Goal: Obtain resource: Obtain resource

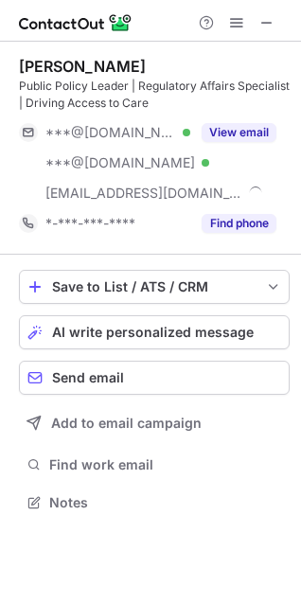
scroll to position [489, 301]
click at [246, 139] on button "View email" at bounding box center [239, 132] width 75 height 19
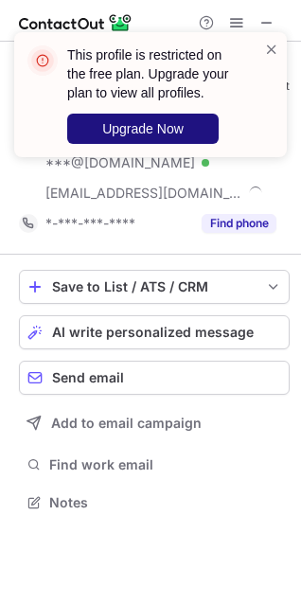
click at [136, 132] on span "Upgrade Now" at bounding box center [142, 128] width 81 height 15
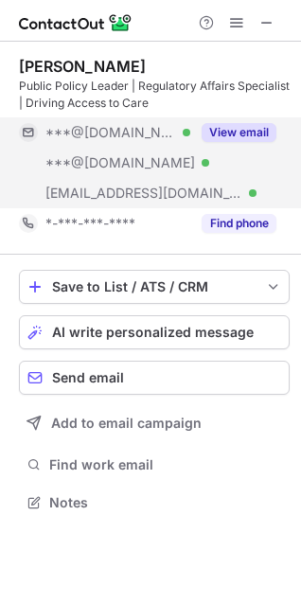
click at [231, 130] on button "View email" at bounding box center [239, 132] width 75 height 19
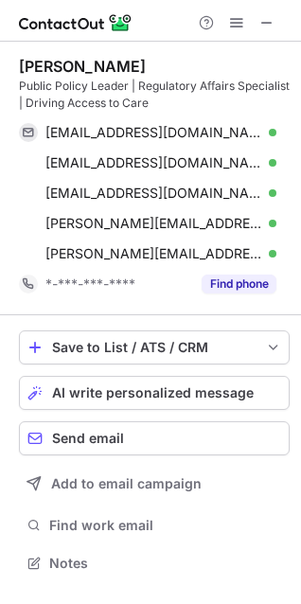
scroll to position [550, 301]
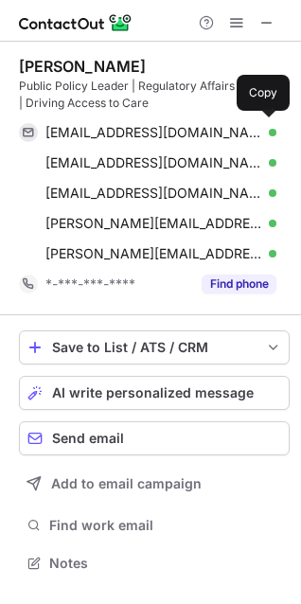
click at [132, 135] on span "bdavey430@gmail.com" at bounding box center [153, 132] width 217 height 17
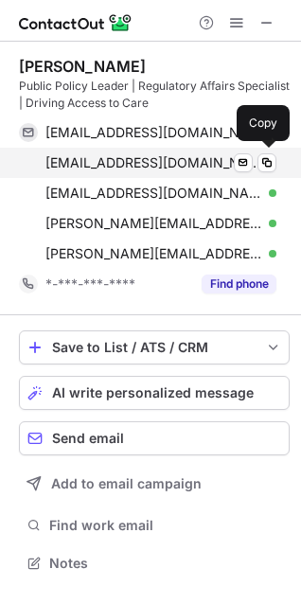
click at [165, 168] on span "bpdavey17@gmail.com" at bounding box center [153, 162] width 217 height 17
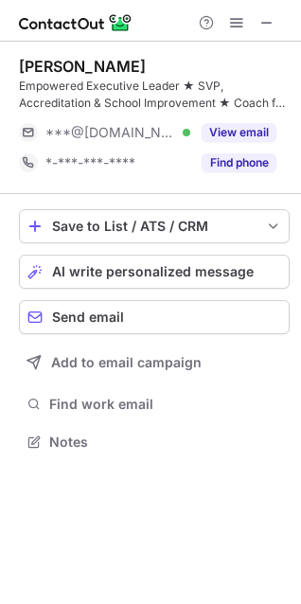
scroll to position [429, 301]
click at [244, 132] on button "View email" at bounding box center [239, 132] width 75 height 19
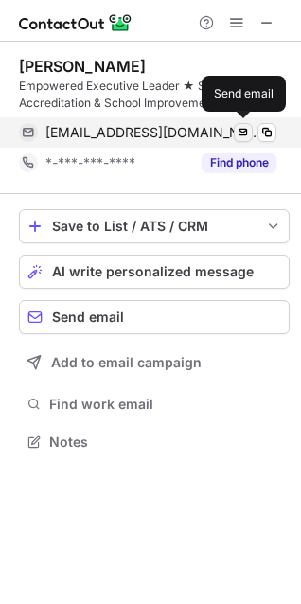
click at [265, 132] on span at bounding box center [266, 132] width 15 height 15
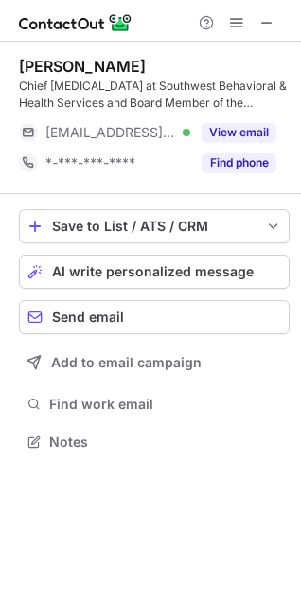
scroll to position [429, 301]
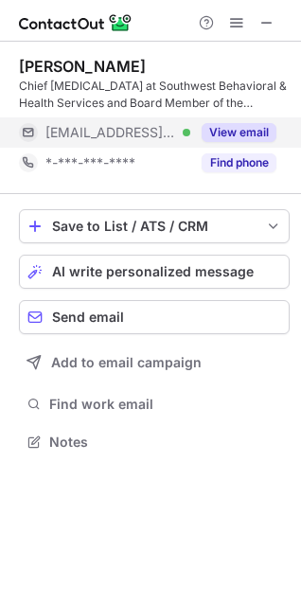
click at [253, 132] on button "View email" at bounding box center [239, 132] width 75 height 19
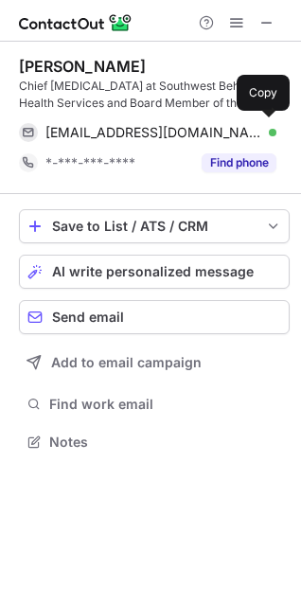
click at [130, 130] on span "lynettel@sbhservices.org" at bounding box center [153, 132] width 217 height 17
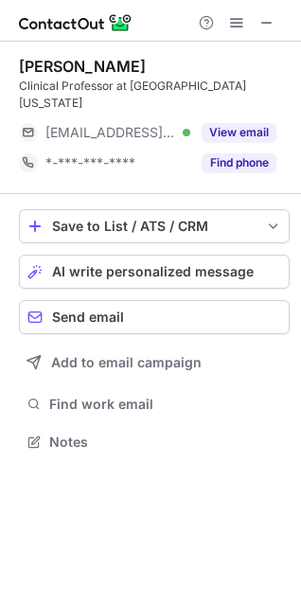
scroll to position [9, 9]
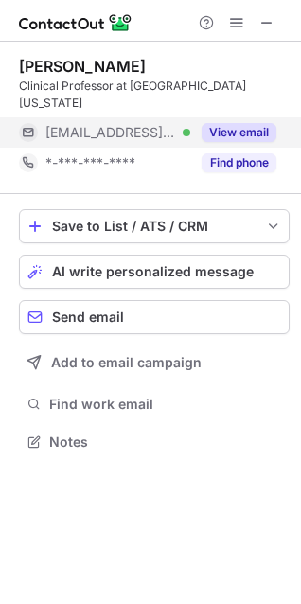
click at [121, 124] on span "***@argosy.edu" at bounding box center [110, 132] width 131 height 17
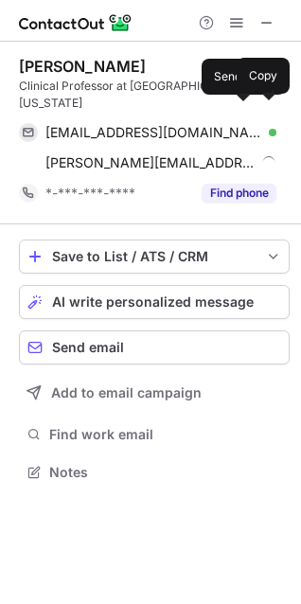
scroll to position [442, 301]
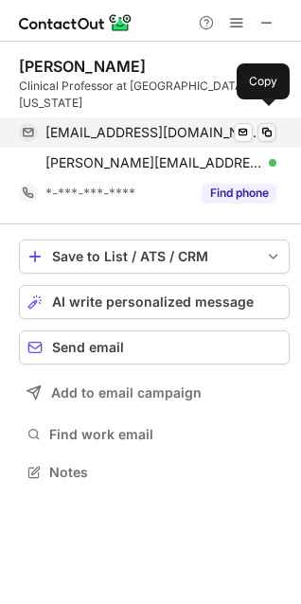
click at [266, 125] on span at bounding box center [266, 132] width 15 height 15
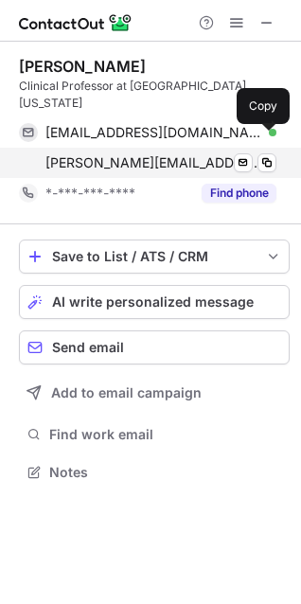
click at [132, 154] on span "larry.sideman@nau.edu" at bounding box center [153, 162] width 217 height 17
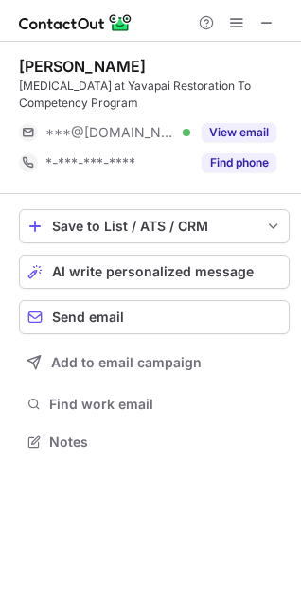
scroll to position [429, 301]
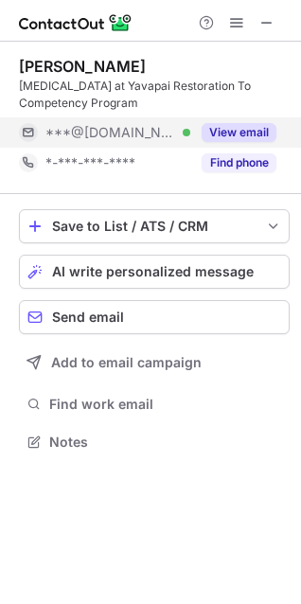
click at [243, 128] on button "View email" at bounding box center [239, 132] width 75 height 19
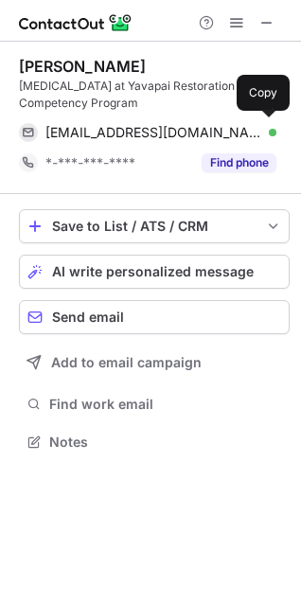
click at [86, 127] on span "[EMAIL_ADDRESS][DOMAIN_NAME]" at bounding box center [153, 132] width 217 height 17
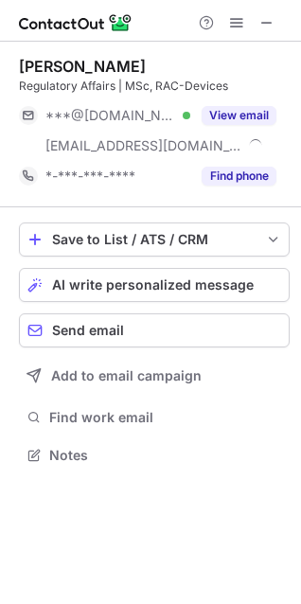
scroll to position [442, 301]
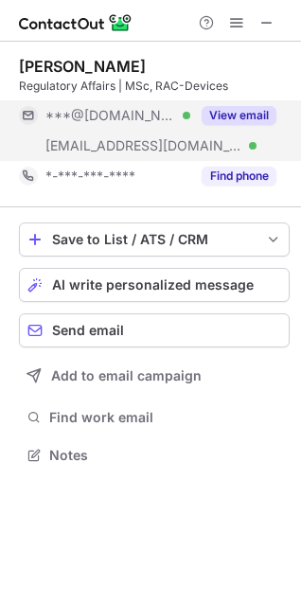
click at [231, 120] on button "View email" at bounding box center [239, 115] width 75 height 19
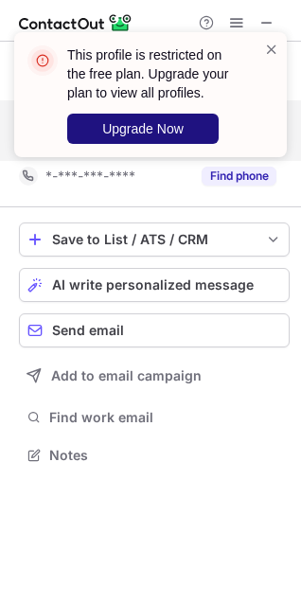
click at [109, 125] on span "Upgrade Now" at bounding box center [142, 128] width 81 height 15
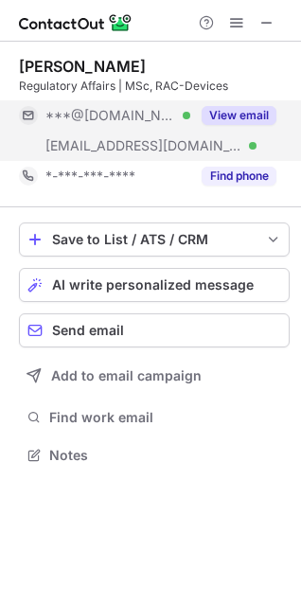
click at [235, 116] on button "View email" at bounding box center [239, 115] width 75 height 19
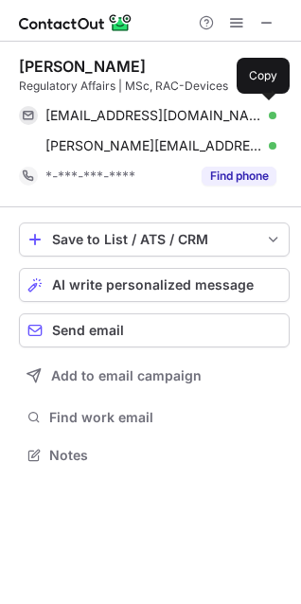
click at [115, 113] on span "maytemsantoyo@gmail.com" at bounding box center [153, 115] width 217 height 17
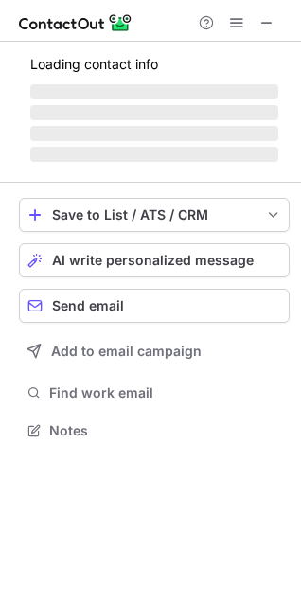
scroll to position [459, 301]
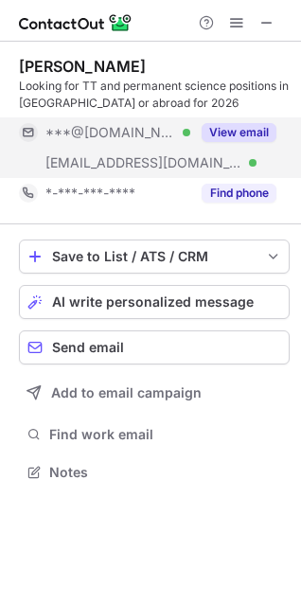
click at [229, 124] on button "View email" at bounding box center [239, 132] width 75 height 19
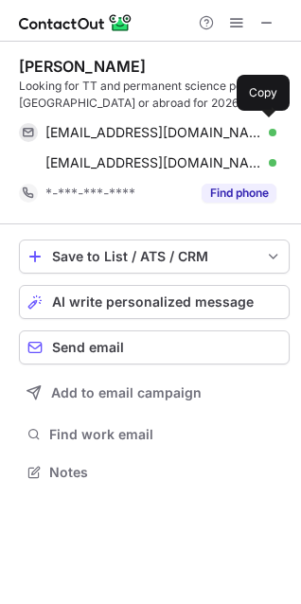
click at [229, 124] on div "lmrobinson9@gmail.com Verified" at bounding box center [160, 132] width 231 height 17
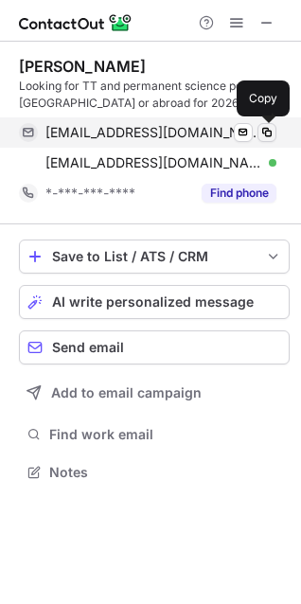
click at [264, 130] on span at bounding box center [266, 132] width 15 height 15
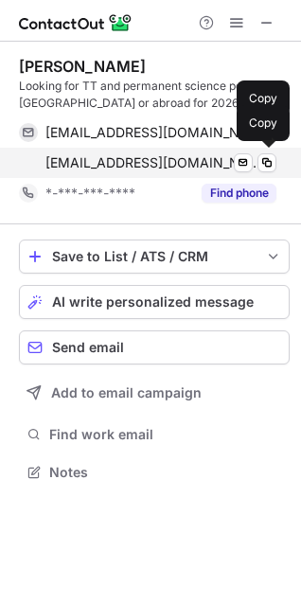
click at [118, 160] on span "lrobinson@mtholyoke.edu" at bounding box center [153, 162] width 217 height 17
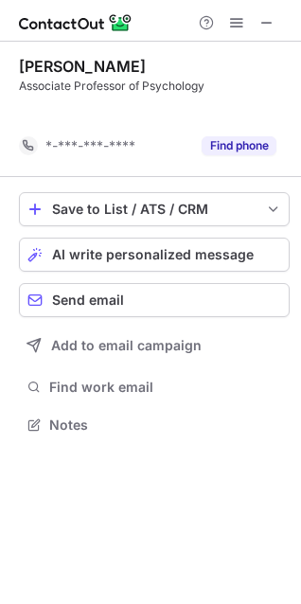
scroll to position [381, 301]
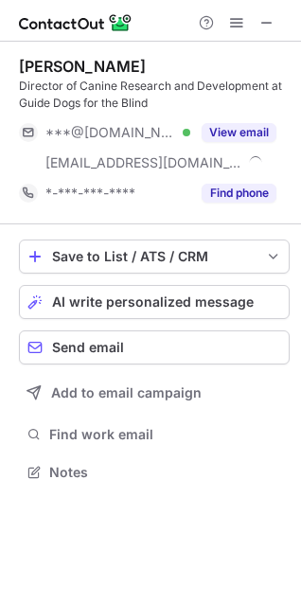
scroll to position [459, 301]
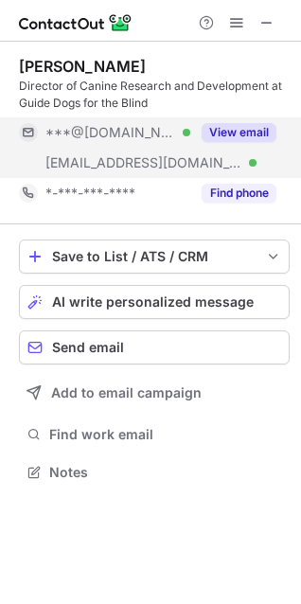
click at [248, 129] on button "View email" at bounding box center [239, 132] width 75 height 19
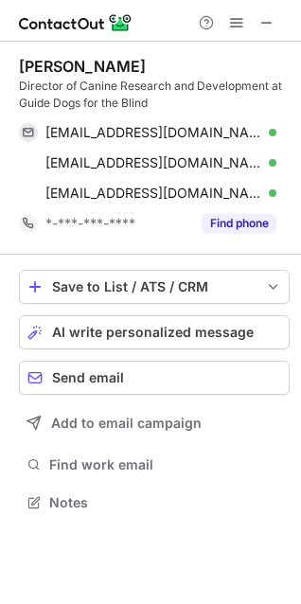
scroll to position [489, 301]
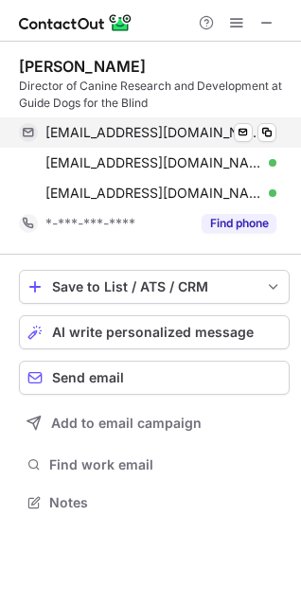
click at [85, 134] on span "sarahsabear@gmail.com" at bounding box center [153, 132] width 217 height 17
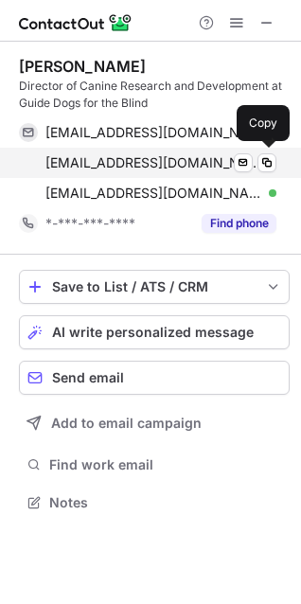
click at [126, 164] on span "sbyosiere@guidedogs.com" at bounding box center [153, 162] width 217 height 17
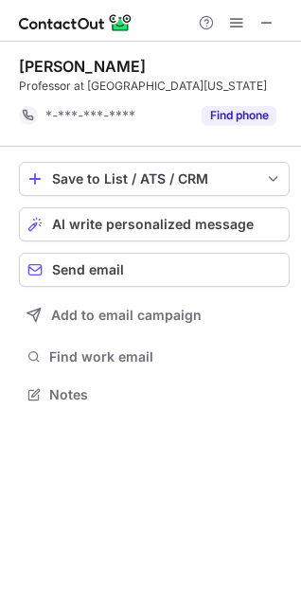
scroll to position [381, 301]
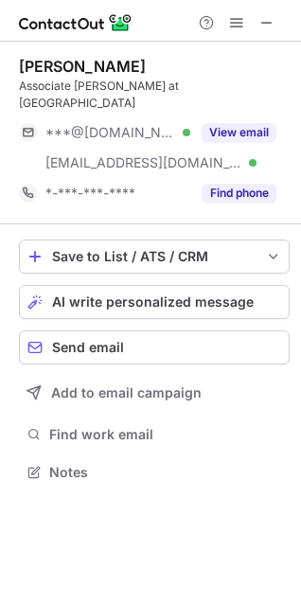
scroll to position [442, 301]
click at [245, 123] on button "View email" at bounding box center [239, 132] width 75 height 19
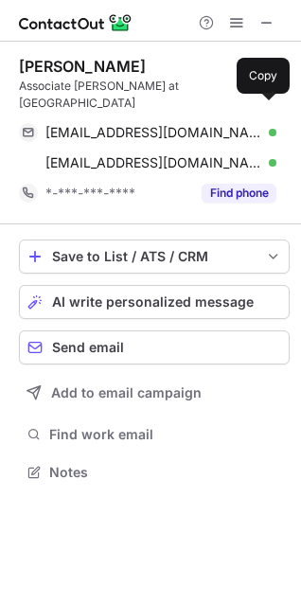
click at [89, 124] on span "mlester.ai@gmail.com" at bounding box center [153, 132] width 217 height 17
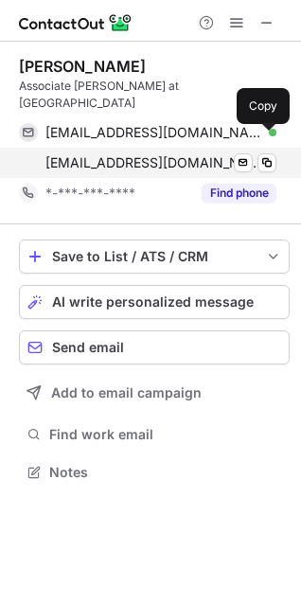
click at [115, 154] on span "mcunnin1@tulane.edu" at bounding box center [153, 162] width 217 height 17
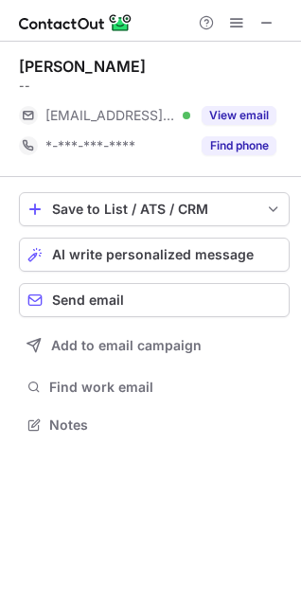
scroll to position [412, 301]
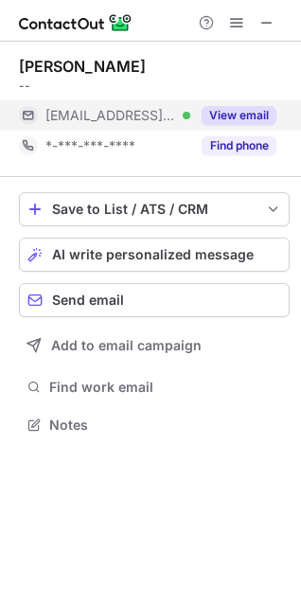
click at [239, 109] on button "View email" at bounding box center [239, 115] width 75 height 19
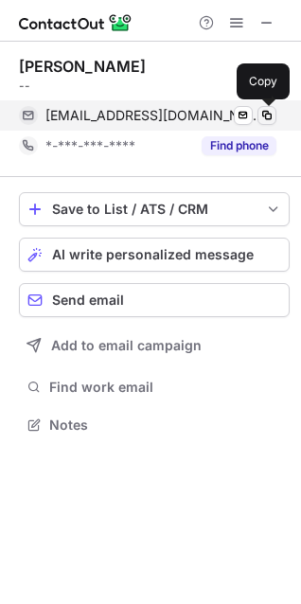
click at [266, 113] on span at bounding box center [266, 115] width 15 height 15
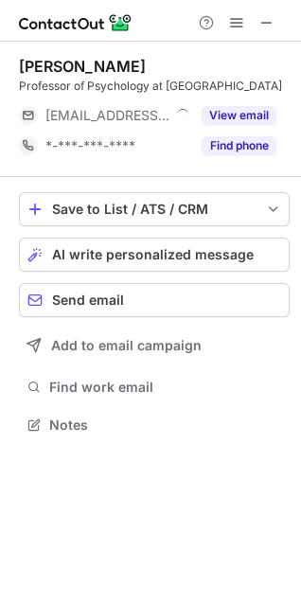
scroll to position [429, 301]
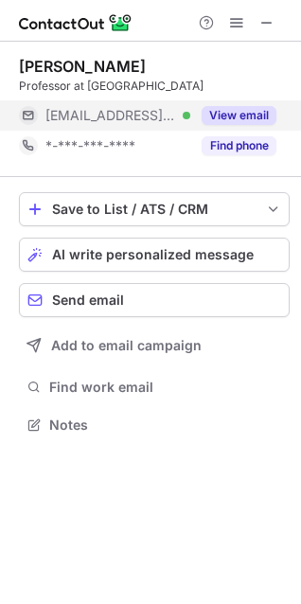
click at [229, 112] on button "View email" at bounding box center [239, 115] width 75 height 19
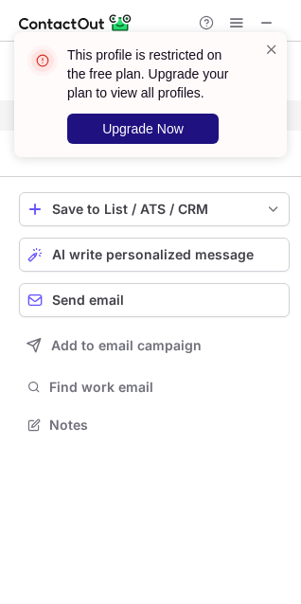
click at [119, 125] on span "Upgrade Now" at bounding box center [142, 128] width 81 height 15
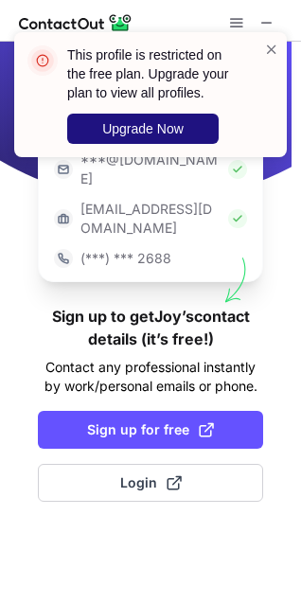
click at [185, 132] on button "Upgrade Now" at bounding box center [142, 129] width 151 height 30
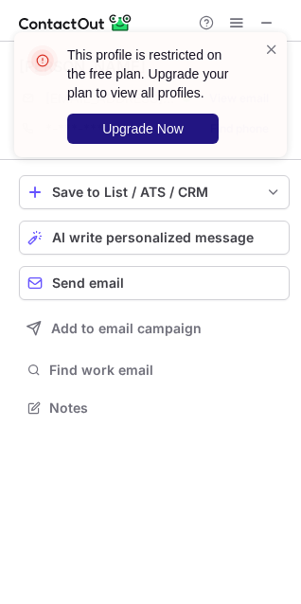
scroll to position [395, 301]
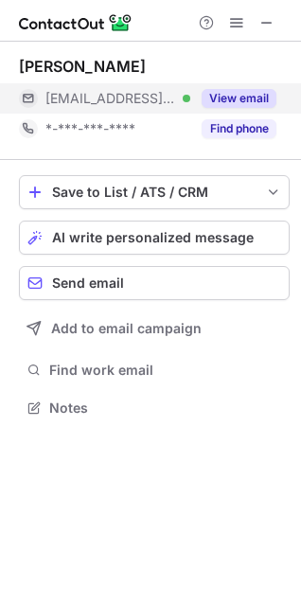
click at [235, 96] on button "View email" at bounding box center [239, 98] width 75 height 19
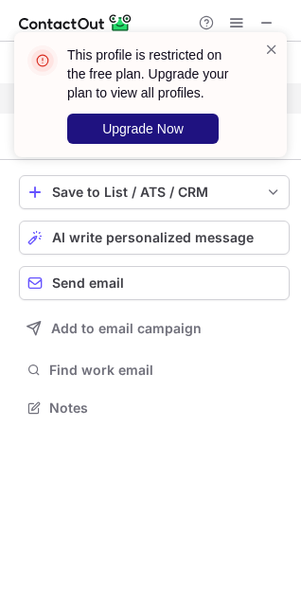
click at [115, 125] on span "Upgrade Now" at bounding box center [142, 128] width 81 height 15
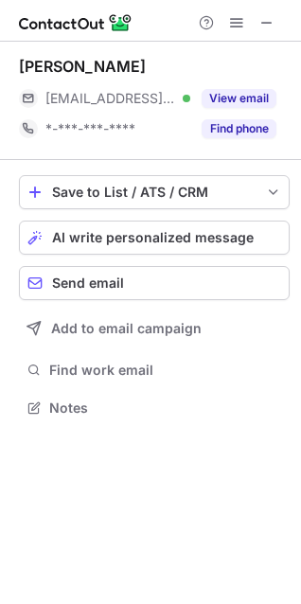
click at [249, 101] on button "View email" at bounding box center [239, 98] width 75 height 19
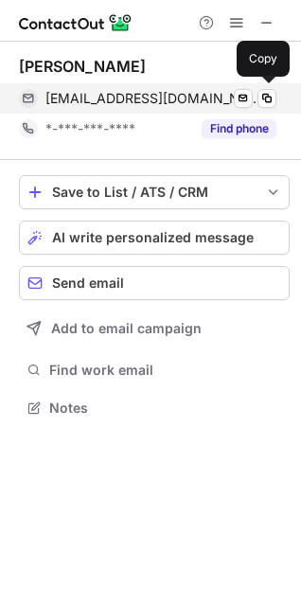
click at [144, 99] on span "josofs@lsuhsc.edu" at bounding box center [153, 98] width 217 height 17
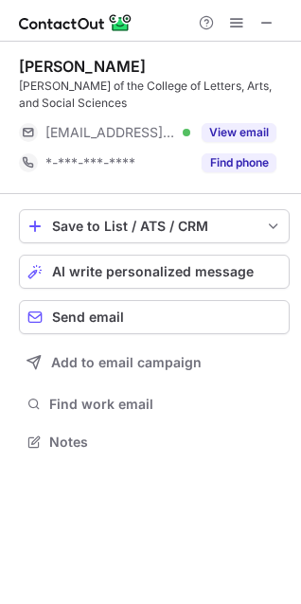
scroll to position [429, 301]
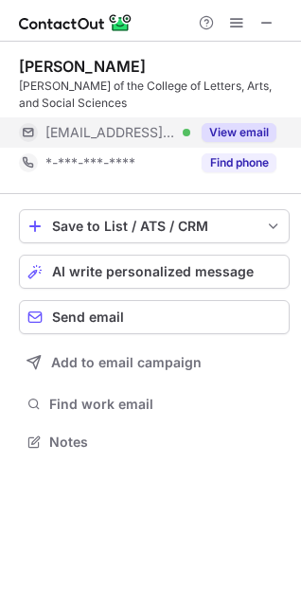
click at [235, 132] on button "View email" at bounding box center [239, 132] width 75 height 19
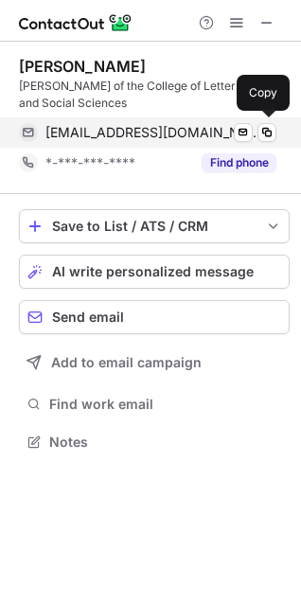
click at [115, 134] on span "cjohnson@cpp.edu" at bounding box center [153, 132] width 217 height 17
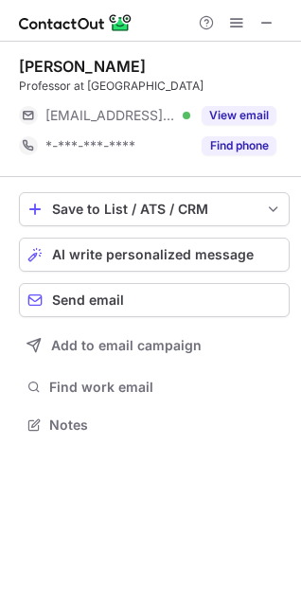
scroll to position [412, 301]
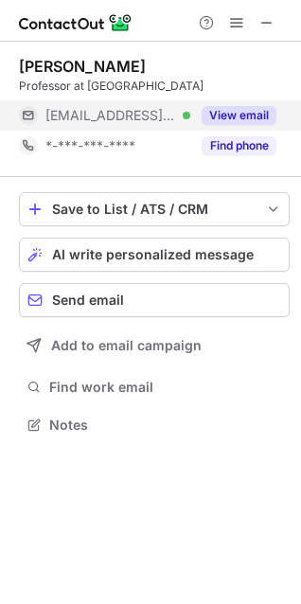
click at [230, 110] on button "View email" at bounding box center [239, 115] width 75 height 19
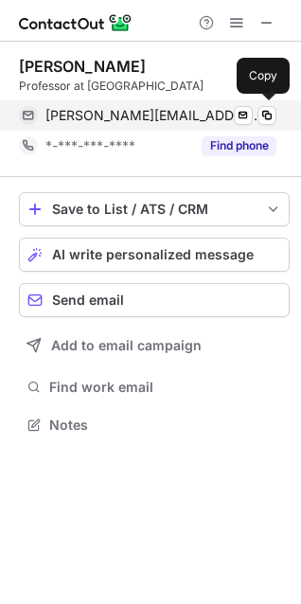
click at [81, 115] on span "[PERSON_NAME][EMAIL_ADDRESS][PERSON_NAME][DOMAIN_NAME]" at bounding box center [153, 115] width 217 height 17
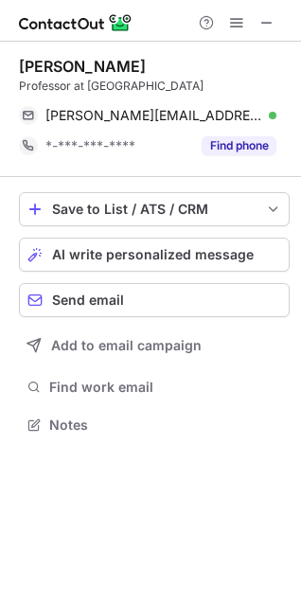
scroll to position [412, 301]
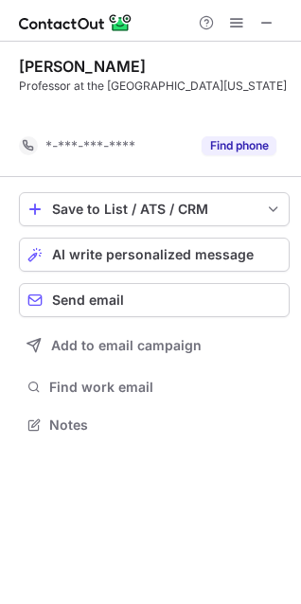
scroll to position [381, 301]
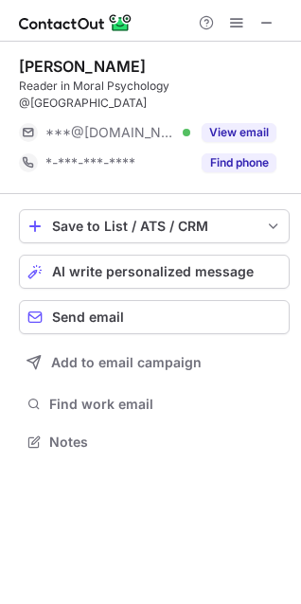
scroll to position [412, 301]
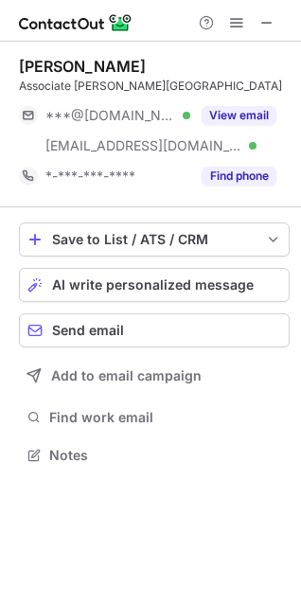
scroll to position [442, 301]
click at [71, 66] on div "[PERSON_NAME]" at bounding box center [82, 66] width 127 height 19
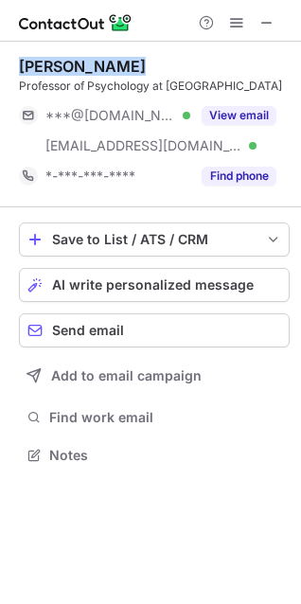
click at [71, 66] on div "[PERSON_NAME]" at bounding box center [82, 66] width 127 height 19
copy div "[PERSON_NAME]"
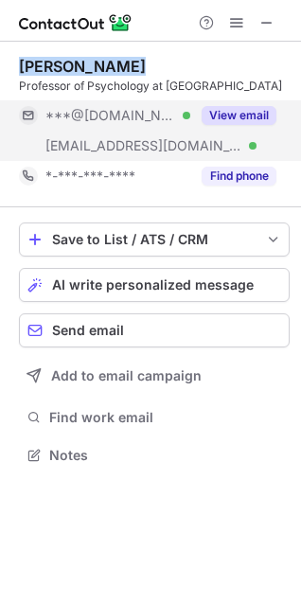
click at [223, 116] on button "View email" at bounding box center [239, 115] width 75 height 19
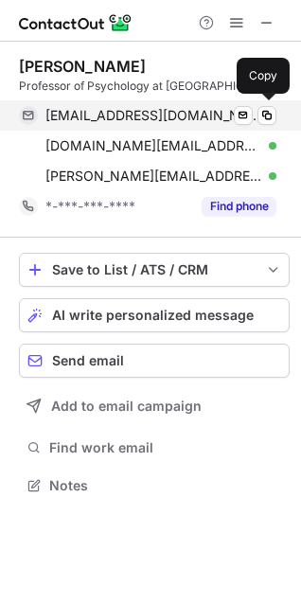
click at [128, 118] on span "[EMAIL_ADDRESS][DOMAIN_NAME]" at bounding box center [153, 115] width 217 height 17
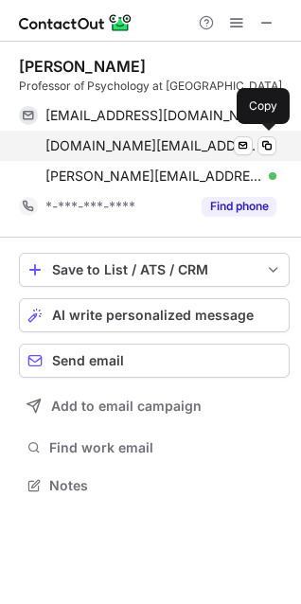
click at [121, 148] on span "debbie.ma@csun.edu" at bounding box center [153, 145] width 217 height 17
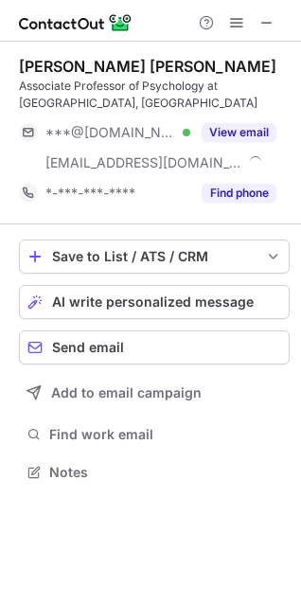
scroll to position [459, 301]
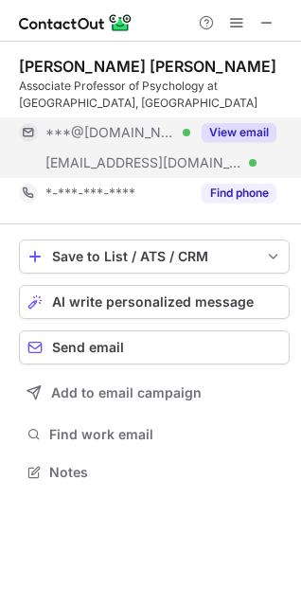
click at [236, 131] on button "View email" at bounding box center [239, 132] width 75 height 19
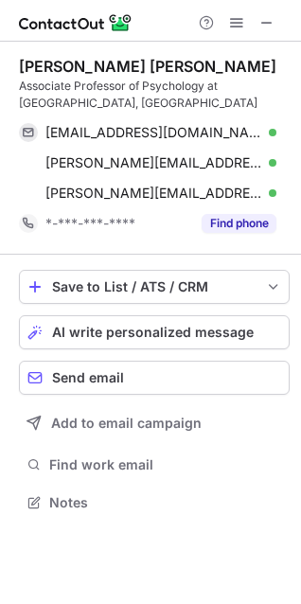
scroll to position [489, 301]
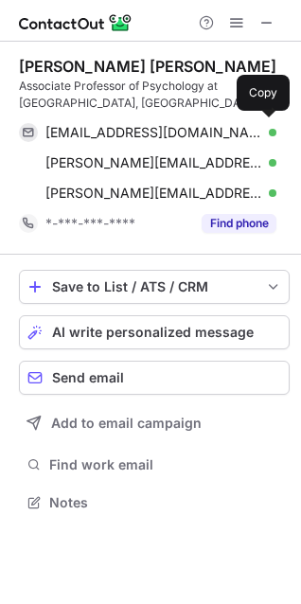
click at [129, 134] on span "[EMAIL_ADDRESS][DOMAIN_NAME]" at bounding box center [153, 132] width 217 height 17
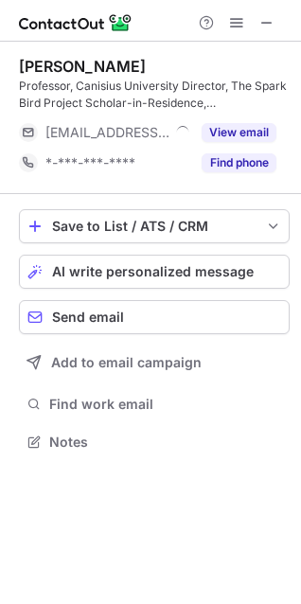
scroll to position [429, 301]
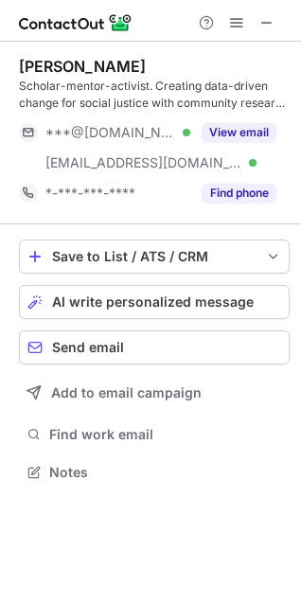
scroll to position [459, 301]
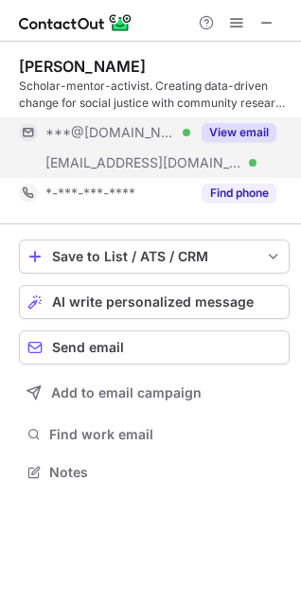
click at [249, 132] on button "View email" at bounding box center [239, 132] width 75 height 19
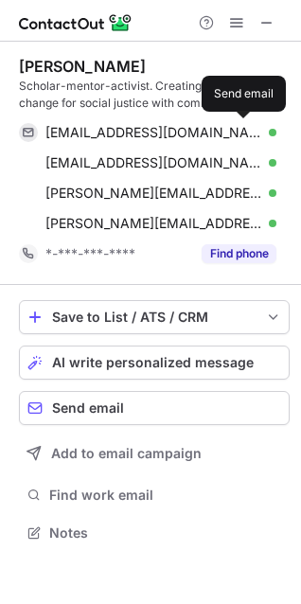
scroll to position [520, 301]
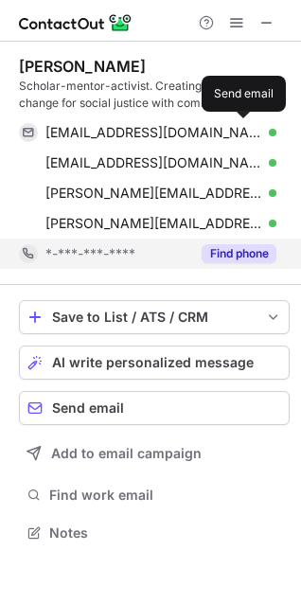
click at [116, 128] on span "[EMAIL_ADDRESS][DOMAIN_NAME]" at bounding box center [153, 132] width 217 height 17
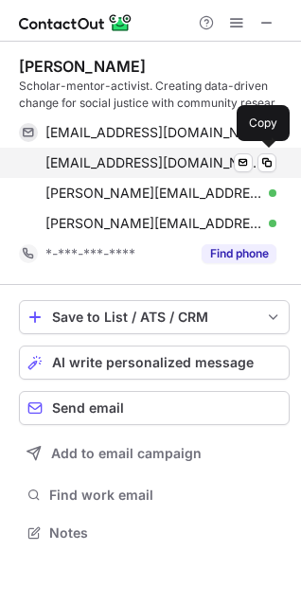
click at [150, 158] on span "[EMAIL_ADDRESS][DOMAIN_NAME]" at bounding box center [153, 162] width 217 height 17
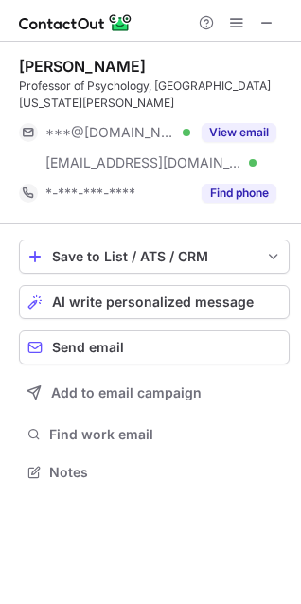
scroll to position [459, 301]
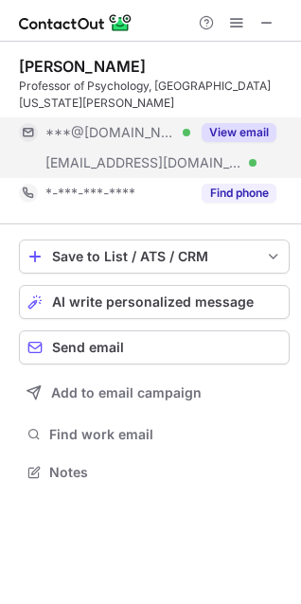
click at [243, 129] on button "View email" at bounding box center [239, 132] width 75 height 19
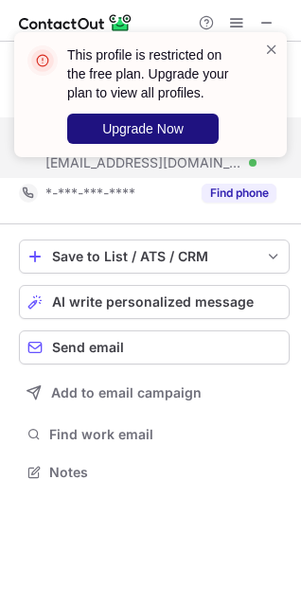
click at [170, 132] on span "Upgrade Now" at bounding box center [142, 128] width 81 height 15
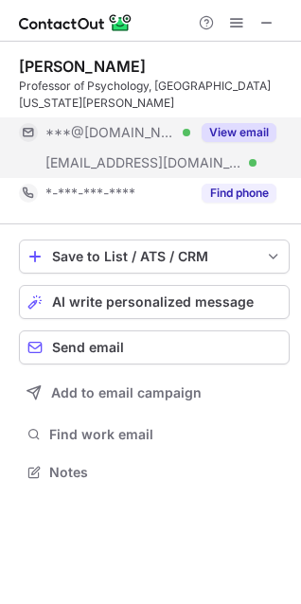
click at [234, 131] on button "View email" at bounding box center [239, 132] width 75 height 19
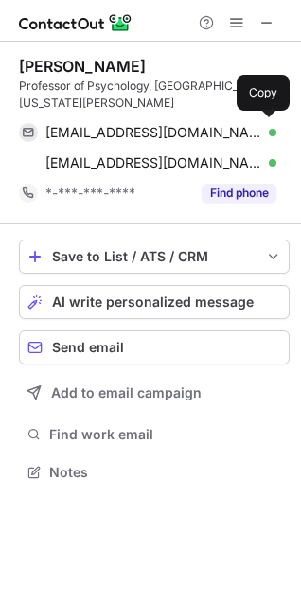
click at [87, 132] on span "perrychris903@gmail.com" at bounding box center [153, 132] width 217 height 17
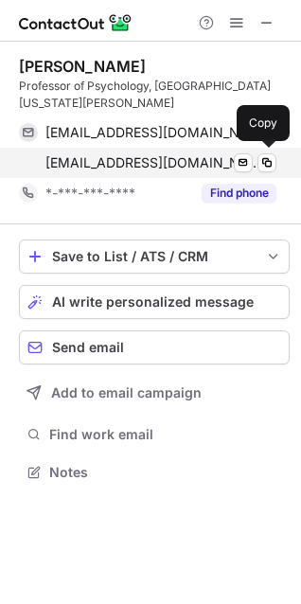
click at [92, 160] on span "hbullock@ucsc.edu" at bounding box center [153, 162] width 217 height 17
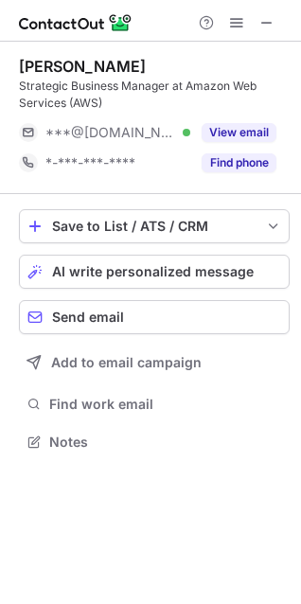
scroll to position [429, 301]
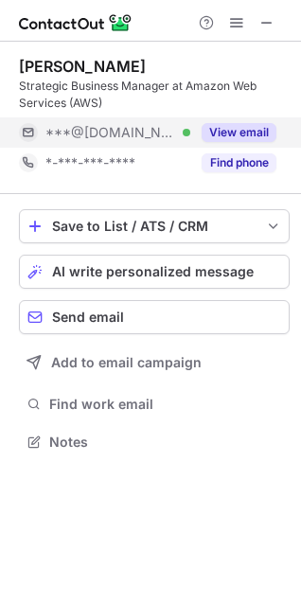
click at [233, 130] on button "View email" at bounding box center [239, 132] width 75 height 19
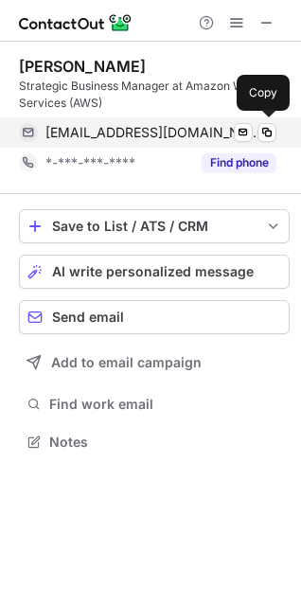
click at [109, 134] on span "[EMAIL_ADDRESS][DOMAIN_NAME]" at bounding box center [153, 132] width 217 height 17
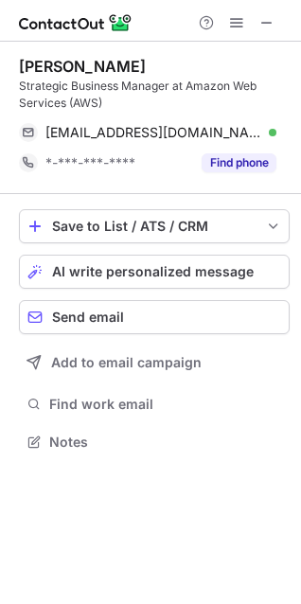
click at [61, 67] on div "[PERSON_NAME]" at bounding box center [82, 66] width 127 height 19
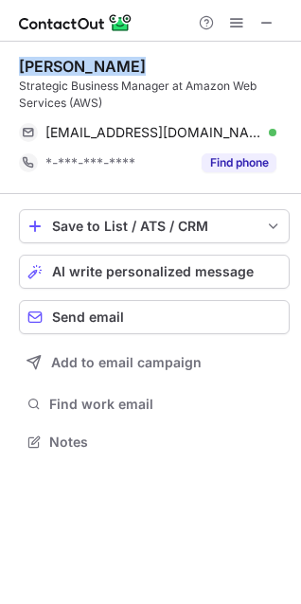
click at [79, 64] on div "[PERSON_NAME]" at bounding box center [82, 66] width 127 height 19
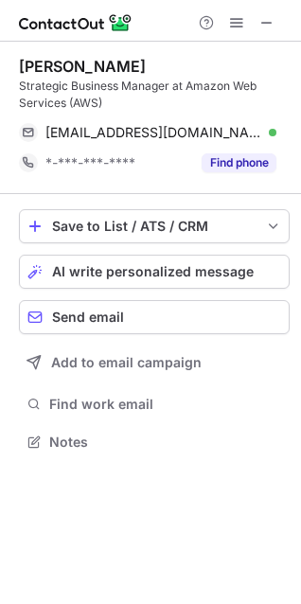
click at [79, 64] on div "[PERSON_NAME]" at bounding box center [82, 66] width 127 height 19
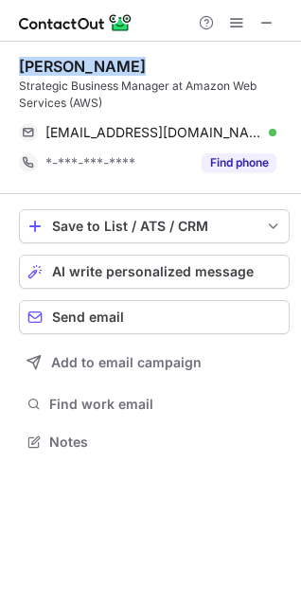
copy div "[PERSON_NAME]"
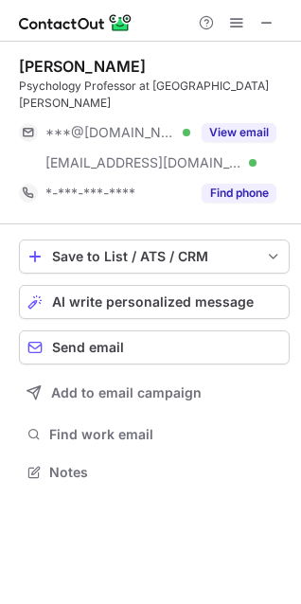
scroll to position [459, 301]
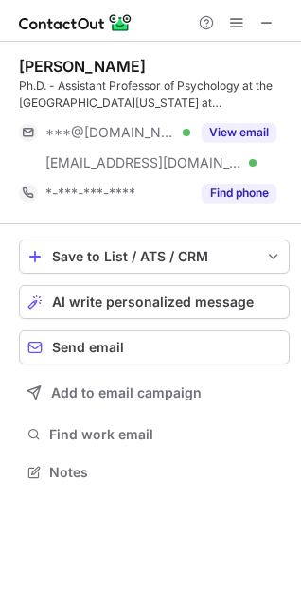
scroll to position [459, 301]
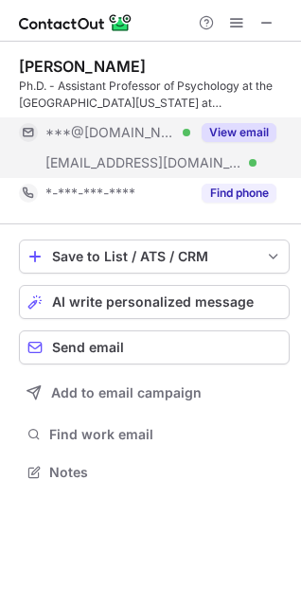
click at [226, 124] on button "View email" at bounding box center [239, 132] width 75 height 19
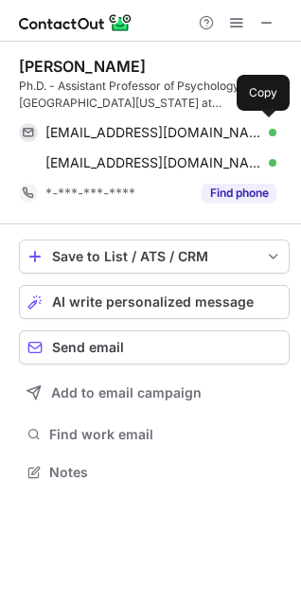
click at [98, 129] on span "[EMAIL_ADDRESS][DOMAIN_NAME]" at bounding box center [153, 132] width 217 height 17
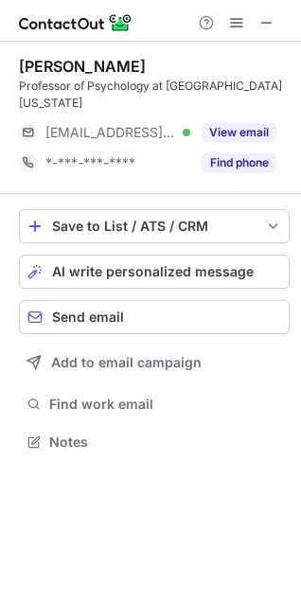
scroll to position [429, 301]
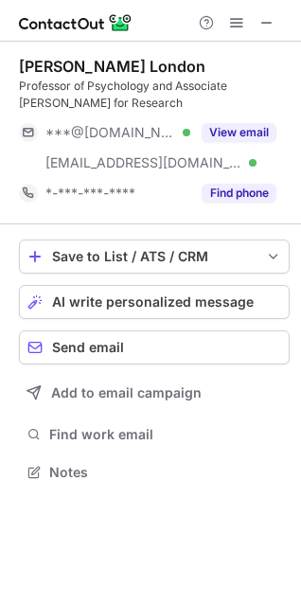
scroll to position [459, 301]
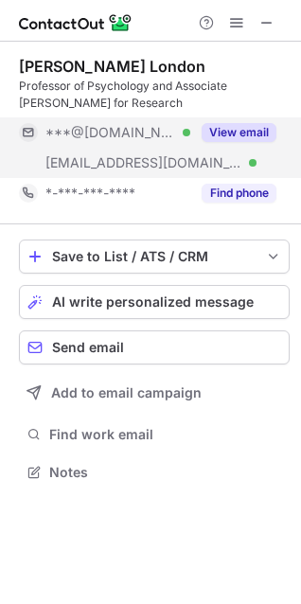
click at [230, 136] on button "View email" at bounding box center [239, 132] width 75 height 19
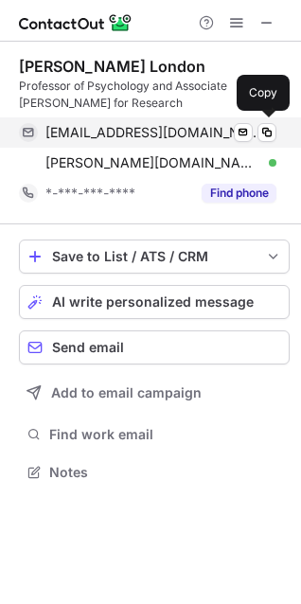
click at [119, 130] on span "[EMAIL_ADDRESS][DOMAIN_NAME]" at bounding box center [153, 132] width 217 height 17
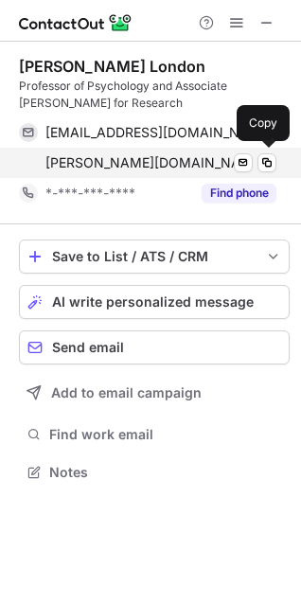
click at [96, 162] on span "bonita.london@stonybrook.edu" at bounding box center [153, 162] width 217 height 17
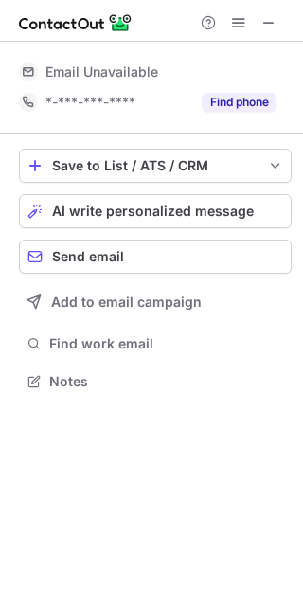
scroll to position [417, 303]
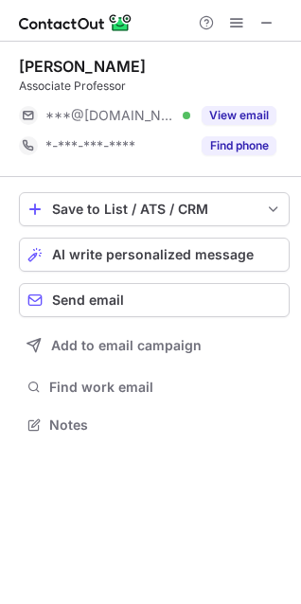
scroll to position [412, 301]
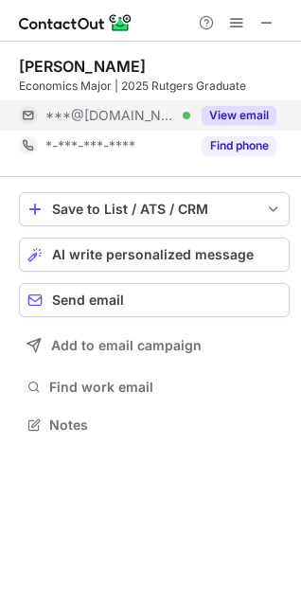
click at [247, 112] on button "View email" at bounding box center [239, 115] width 75 height 19
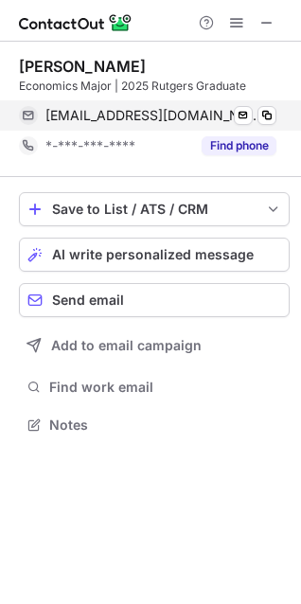
click at [155, 115] on span "luis11riveralr@gmail.com" at bounding box center [153, 115] width 217 height 17
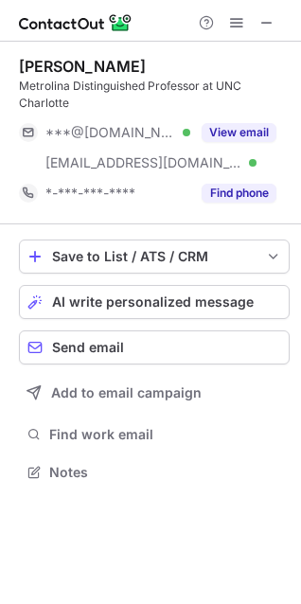
scroll to position [459, 301]
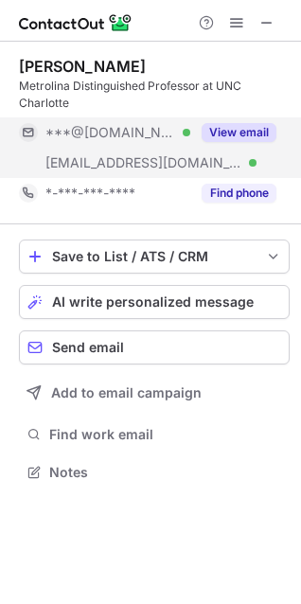
click at [232, 129] on button "View email" at bounding box center [239, 132] width 75 height 19
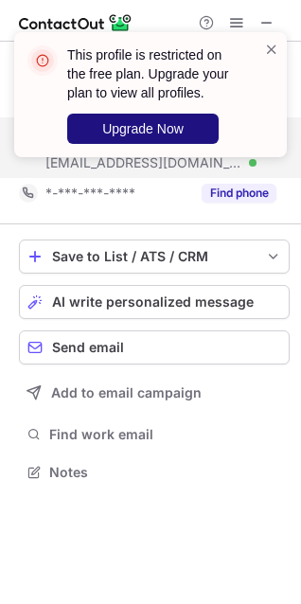
click at [138, 132] on span "Upgrade Now" at bounding box center [142, 128] width 81 height 15
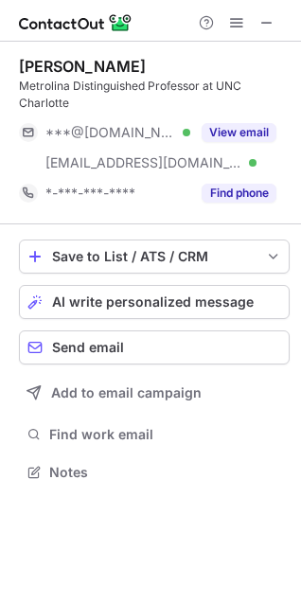
scroll to position [459, 301]
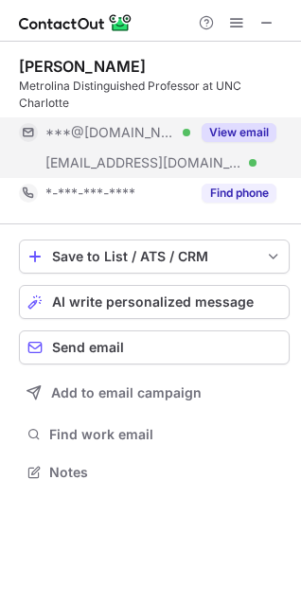
click at [224, 131] on button "View email" at bounding box center [239, 132] width 75 height 19
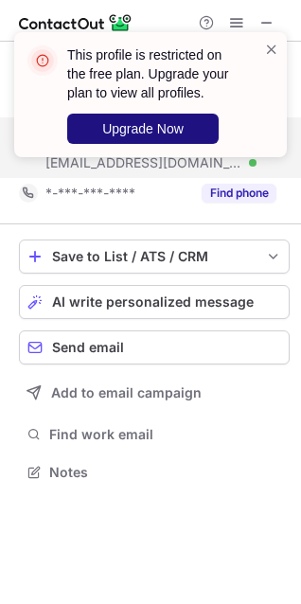
click at [175, 132] on span "Upgrade Now" at bounding box center [142, 128] width 81 height 15
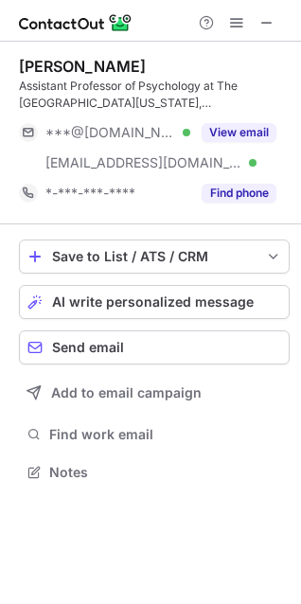
scroll to position [459, 301]
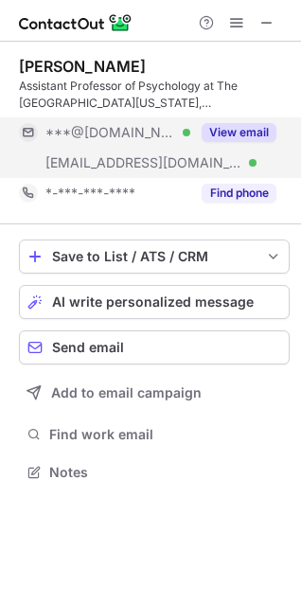
click at [227, 131] on button "View email" at bounding box center [239, 132] width 75 height 19
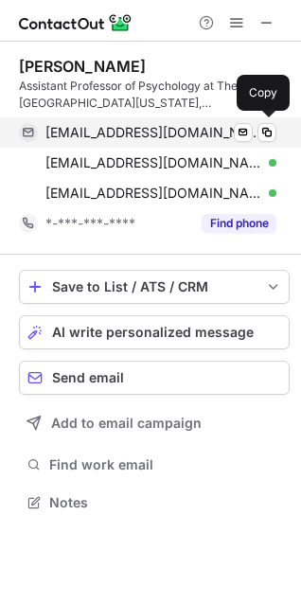
click at [108, 132] on span "[EMAIL_ADDRESS][DOMAIN_NAME]" at bounding box center [153, 132] width 217 height 17
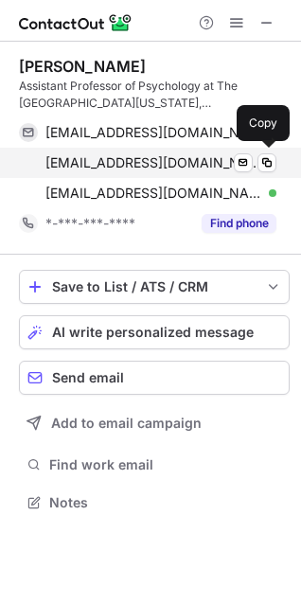
click at [141, 153] on div "[EMAIL_ADDRESS][DOMAIN_NAME] Verified Send email Copy" at bounding box center [147, 163] width 257 height 30
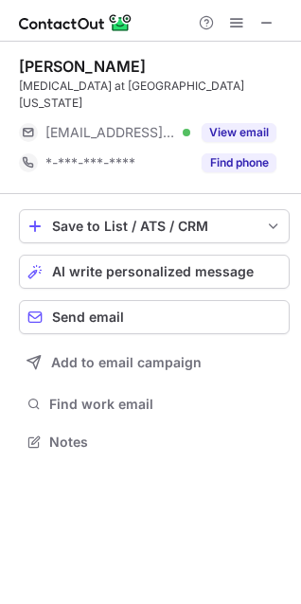
scroll to position [412, 301]
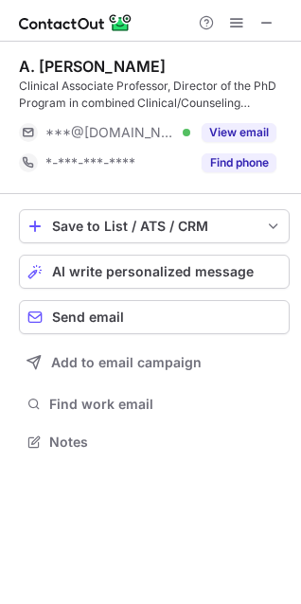
scroll to position [429, 301]
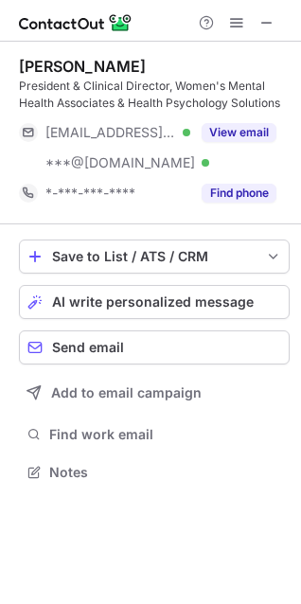
scroll to position [459, 301]
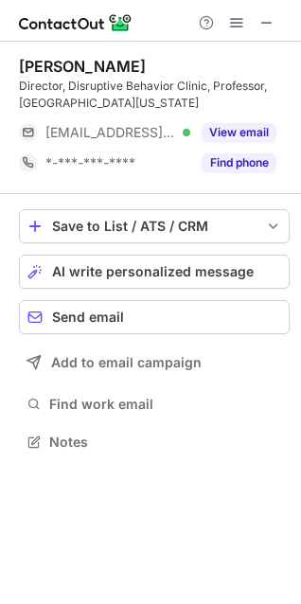
scroll to position [429, 301]
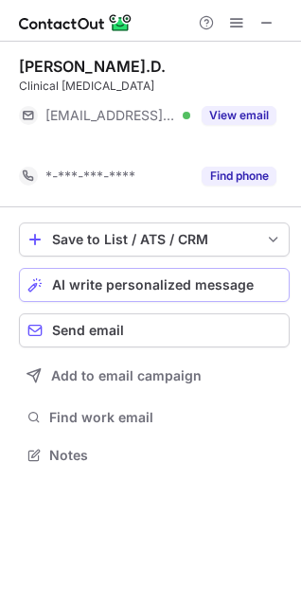
scroll to position [412, 301]
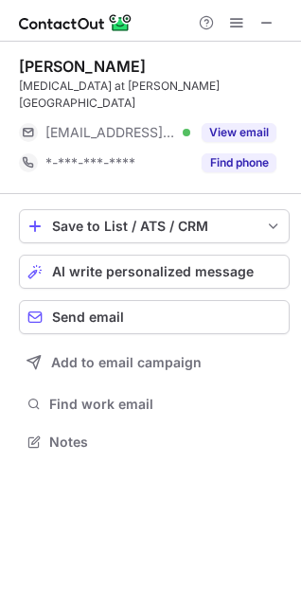
scroll to position [412, 301]
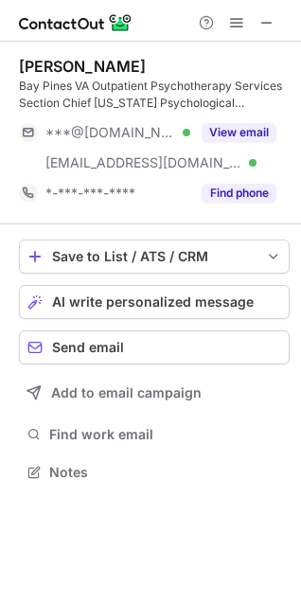
scroll to position [459, 301]
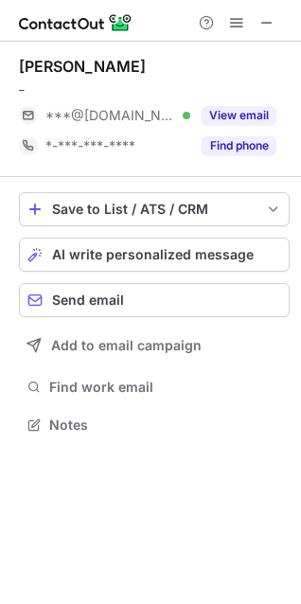
scroll to position [412, 301]
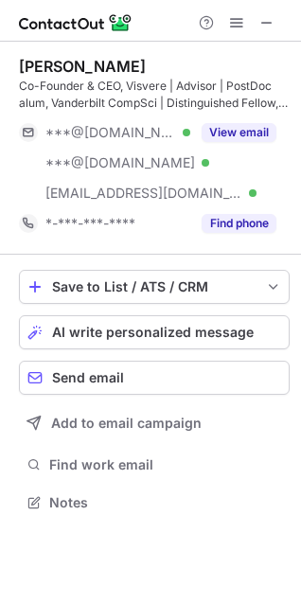
scroll to position [489, 301]
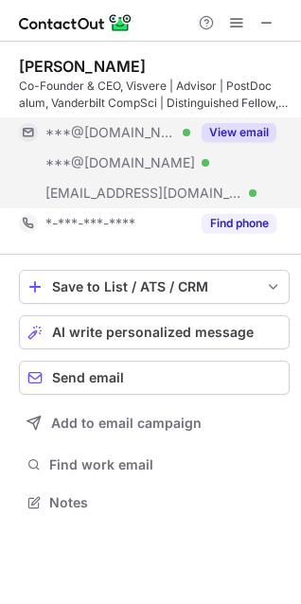
click at [240, 130] on button "View email" at bounding box center [239, 132] width 75 height 19
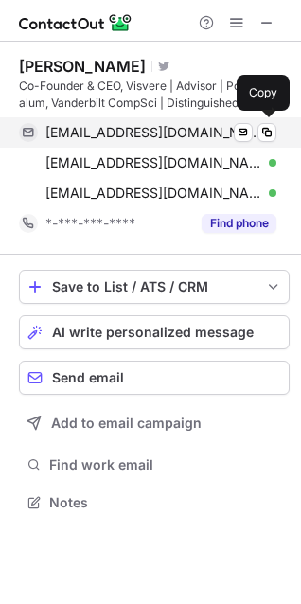
click at [103, 131] on span "[EMAIL_ADDRESS][DOMAIN_NAME]" at bounding box center [153, 132] width 217 height 17
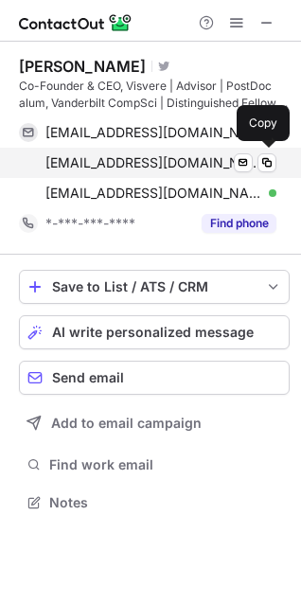
click at [97, 162] on span "[EMAIL_ADDRESS][DOMAIN_NAME]" at bounding box center [153, 162] width 217 height 17
